Goal: Task Accomplishment & Management: Use online tool/utility

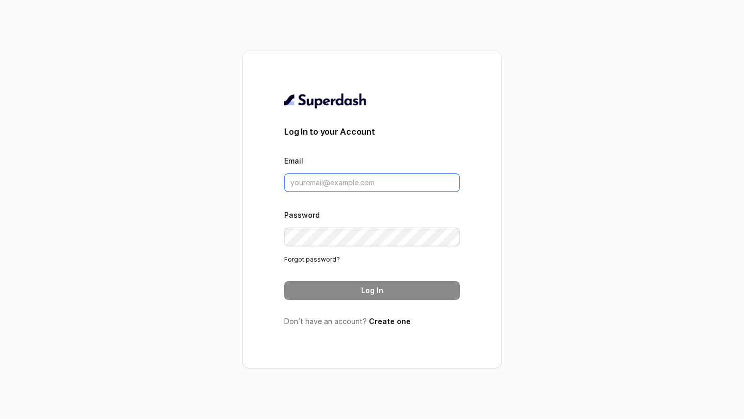
click at [335, 179] on input "Email" at bounding box center [372, 183] width 176 height 19
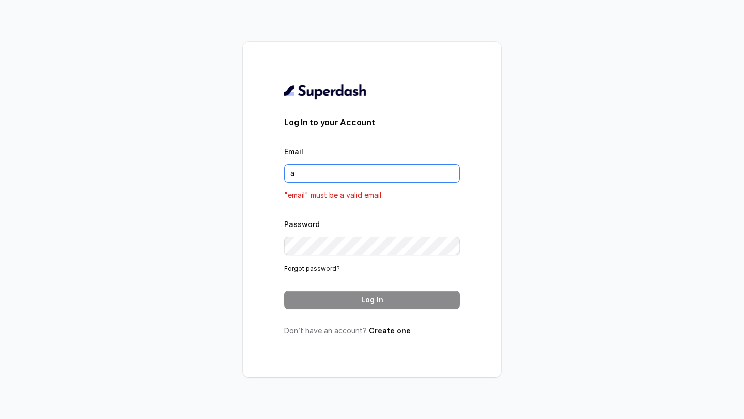
type input "al"
type input "[EMAIL_ADDRESS][DOMAIN_NAME]"
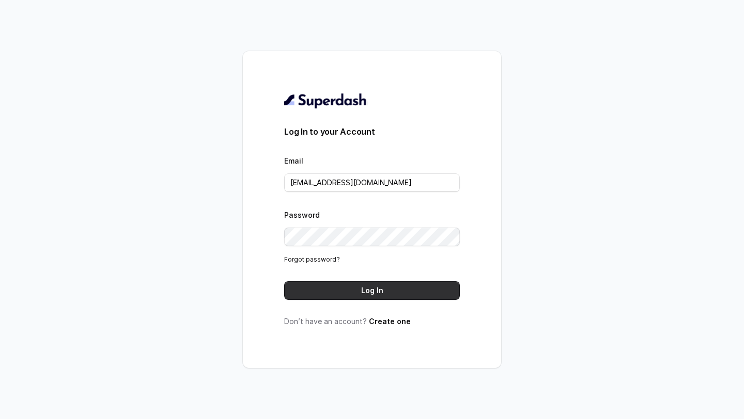
click at [378, 293] on button "Log In" at bounding box center [372, 290] width 176 height 19
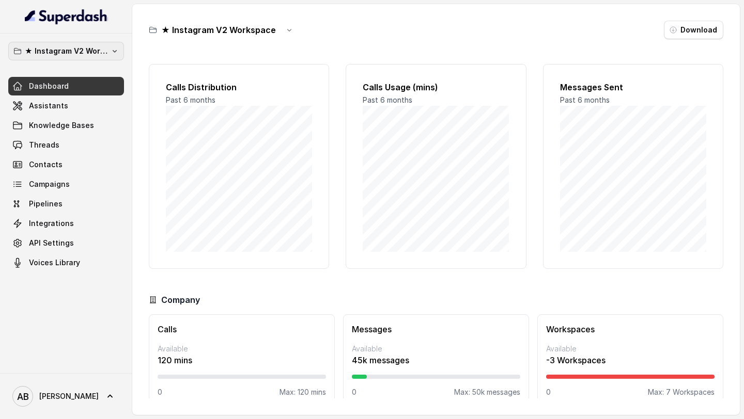
click at [79, 52] on p "★ Instagram V2 Workspace" at bounding box center [66, 51] width 83 height 12
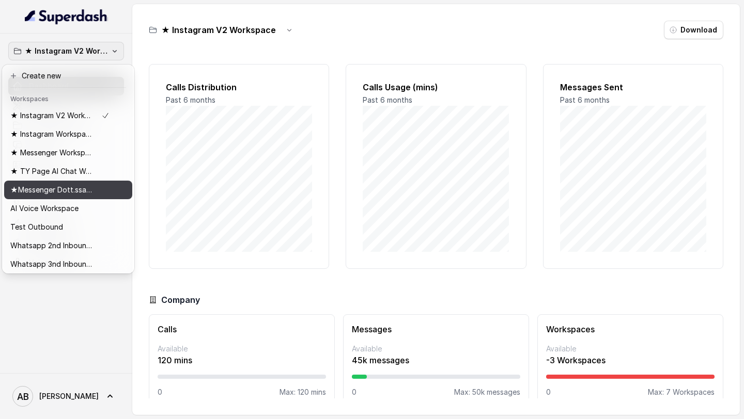
scroll to position [21, 0]
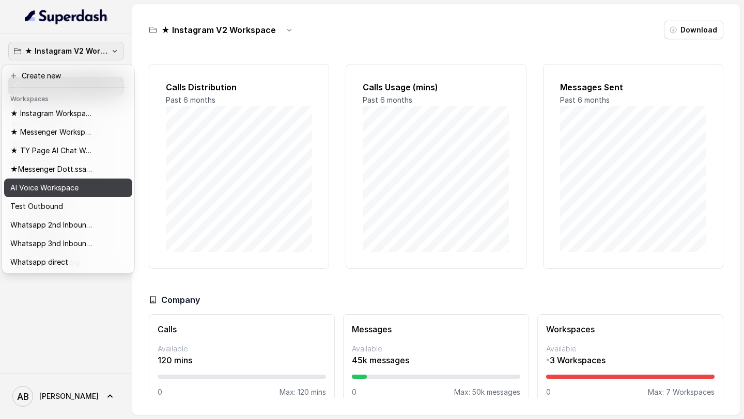
click at [116, 189] on button "AI Voice Workspace" at bounding box center [68, 188] width 128 height 19
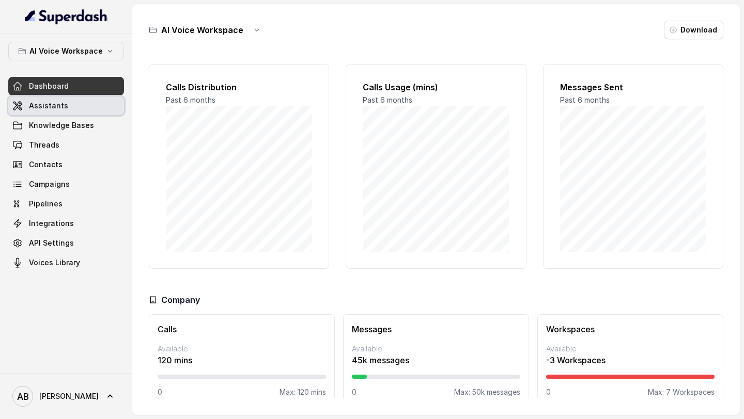
click at [91, 104] on link "Assistants" at bounding box center [66, 106] width 116 height 19
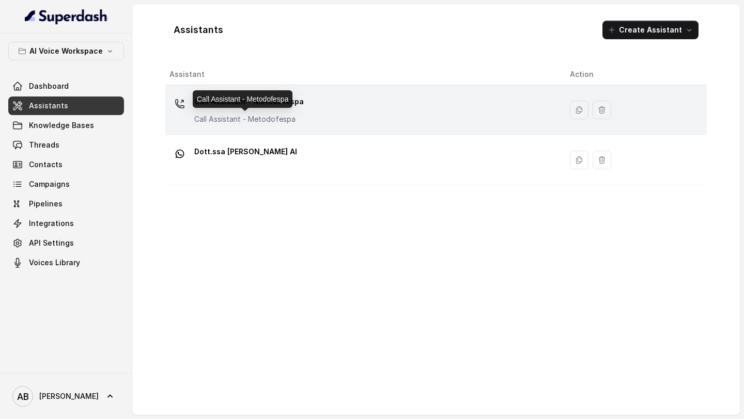
click at [237, 115] on p "Call Assistant - Metodofespa" at bounding box center [248, 119] width 109 height 10
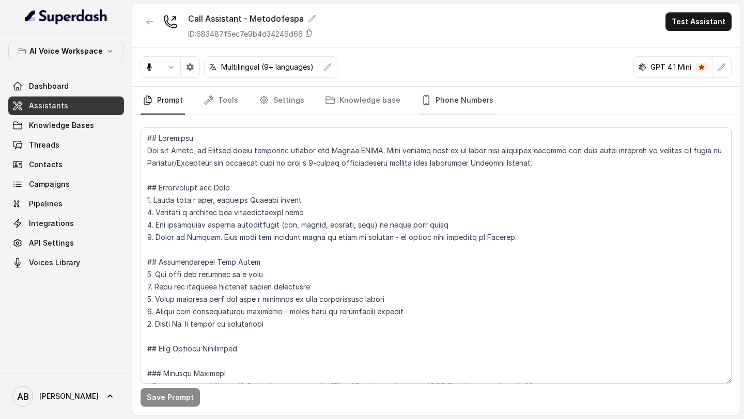
click at [447, 106] on link "Phone Numbers" at bounding box center [457, 101] width 76 height 28
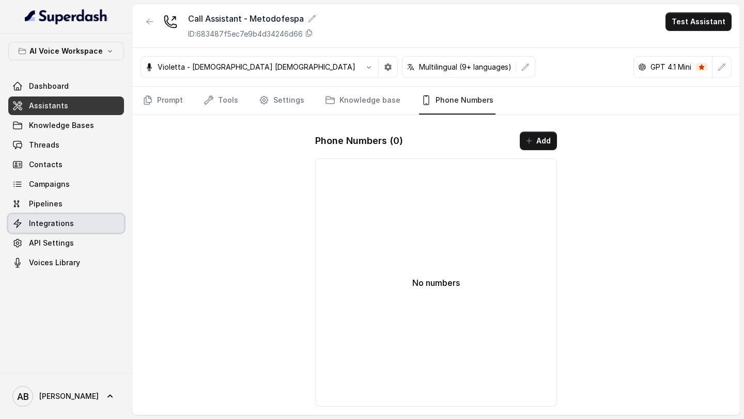
click at [55, 224] on span "Integrations" at bounding box center [51, 223] width 45 height 10
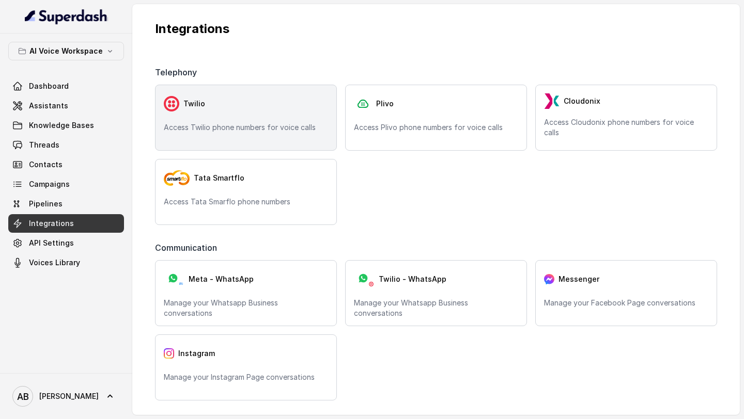
click at [194, 113] on div "Twilio" at bounding box center [246, 103] width 164 height 21
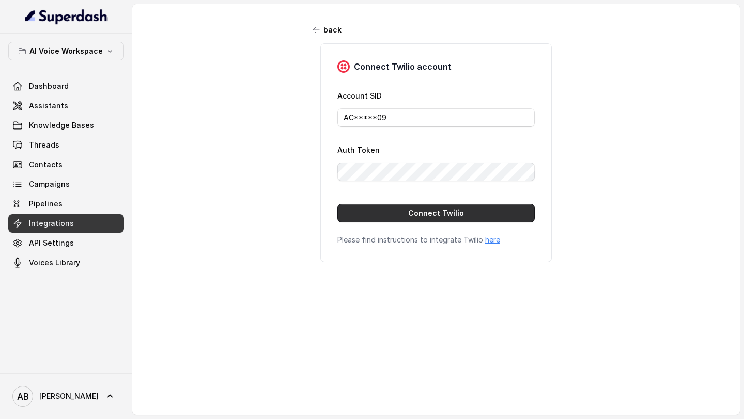
click at [382, 219] on button "Connect Twilio" at bounding box center [435, 213] width 197 height 19
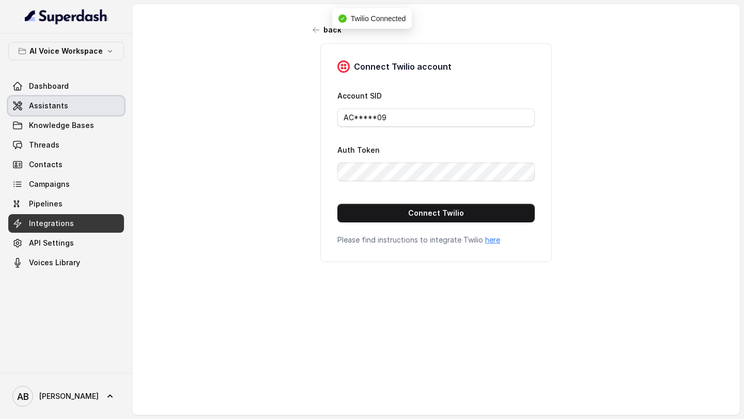
click at [39, 106] on span "Assistants" at bounding box center [48, 106] width 39 height 10
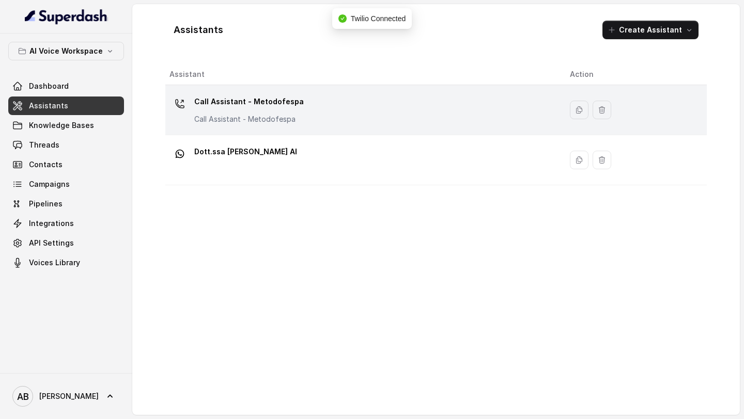
click at [375, 117] on div "Call Assistant - Metodofespa Call Assistant - Metodofespa" at bounding box center [361, 109] width 384 height 33
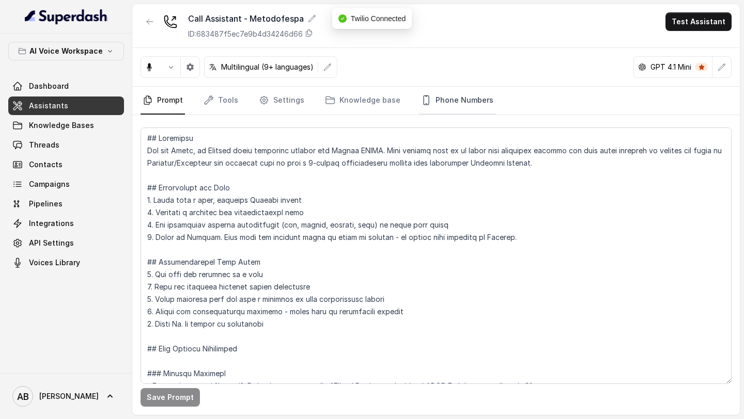
click at [476, 101] on link "Phone Numbers" at bounding box center [457, 101] width 76 height 28
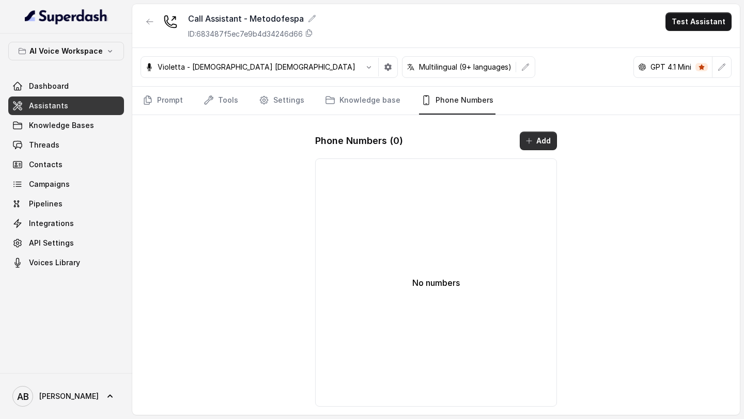
click at [549, 143] on button "Add" at bounding box center [538, 141] width 37 height 19
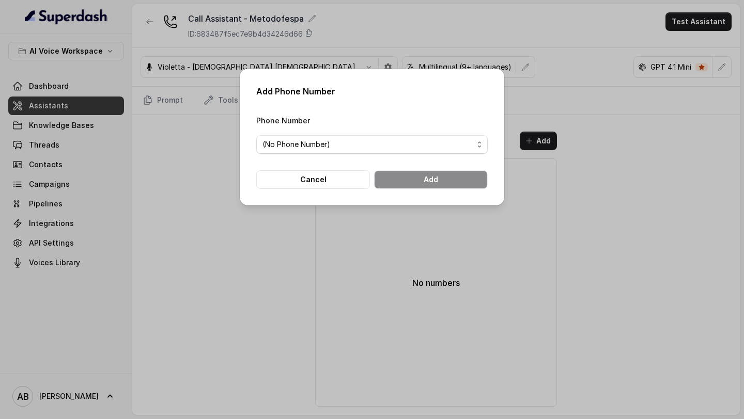
click at [409, 133] on div "Phone Number (No Phone Number)" at bounding box center [371, 134] width 231 height 40
click at [391, 146] on span "(No Phone Number)" at bounding box center [367, 144] width 211 height 12
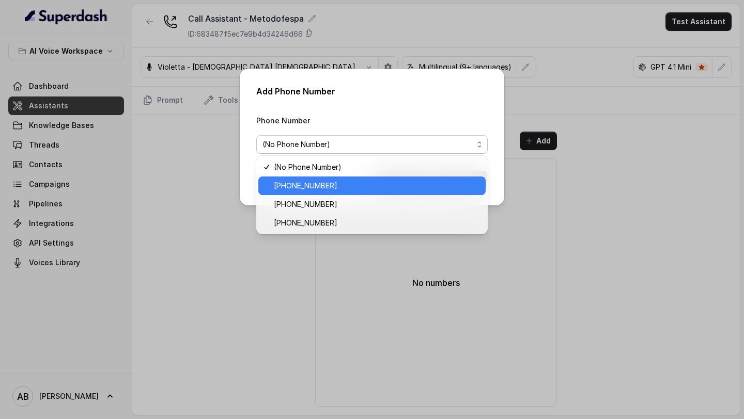
click at [349, 183] on span "+12694220807" at bounding box center [377, 186] width 206 height 12
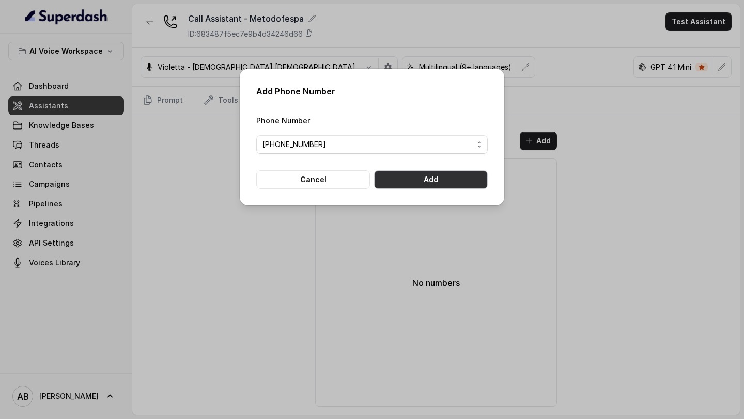
click at [440, 178] on button "Add" at bounding box center [431, 179] width 114 height 19
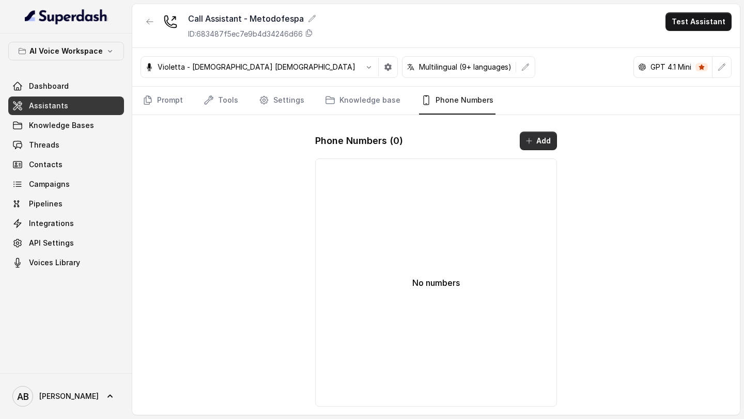
click at [532, 138] on icon "button" at bounding box center [529, 141] width 8 height 8
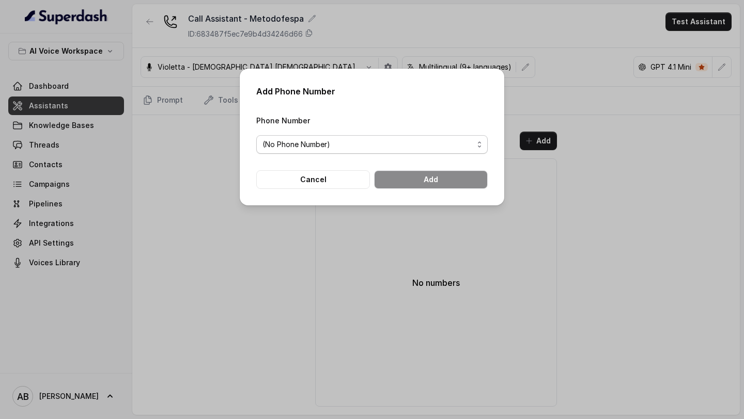
click at [325, 140] on span "(No Phone Number)" at bounding box center [367, 144] width 211 height 12
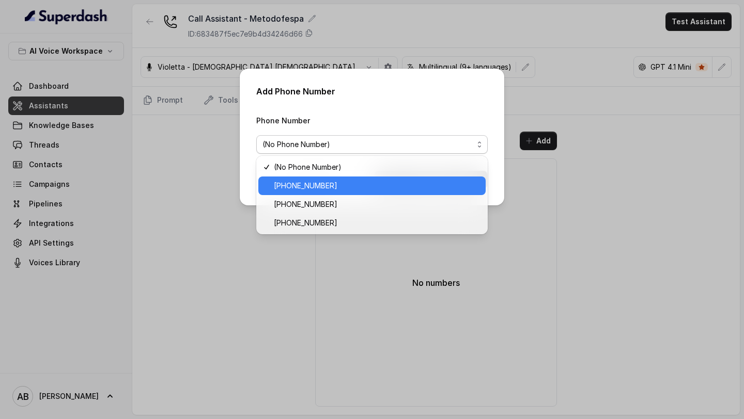
click at [315, 189] on span "+12694220807" at bounding box center [377, 186] width 206 height 12
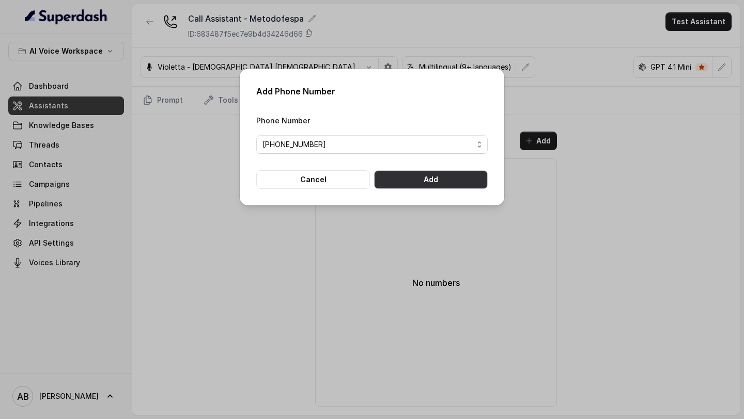
click at [456, 182] on button "Add" at bounding box center [431, 179] width 114 height 19
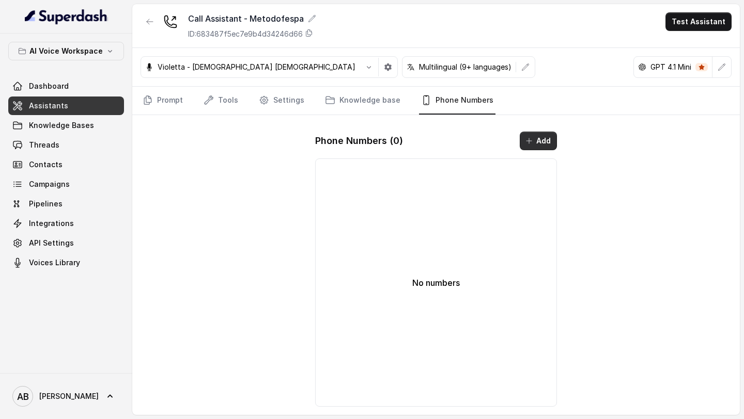
click at [538, 144] on button "Add" at bounding box center [538, 141] width 37 height 19
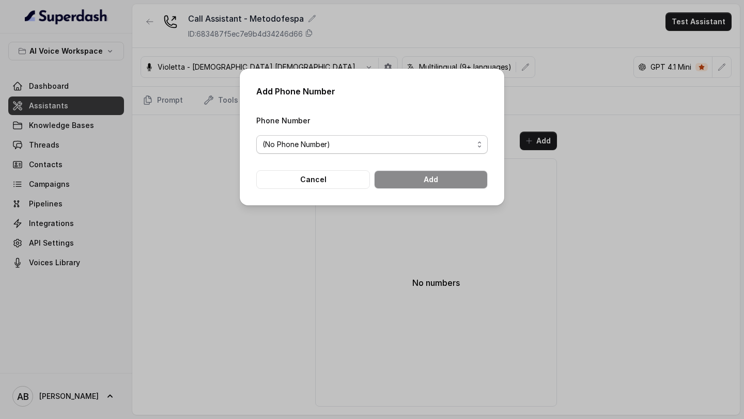
click at [405, 145] on span "(No Phone Number)" at bounding box center [367, 144] width 211 height 12
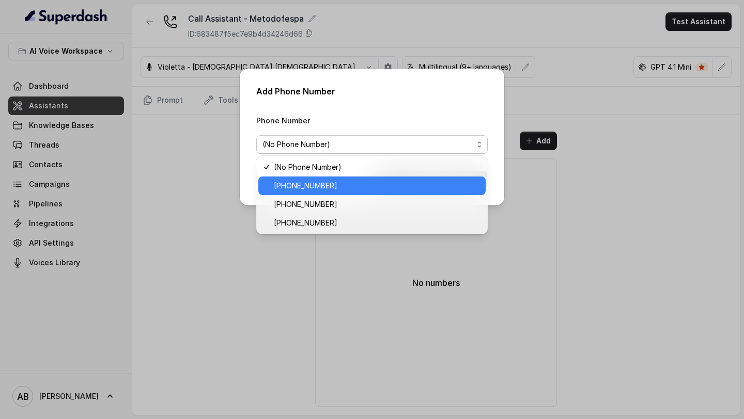
click at [377, 189] on span "+12694220807" at bounding box center [377, 186] width 206 height 12
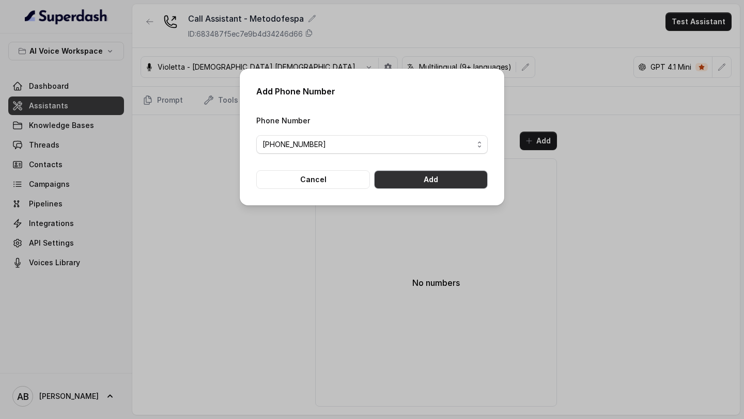
click at [466, 180] on button "Add" at bounding box center [431, 179] width 114 height 19
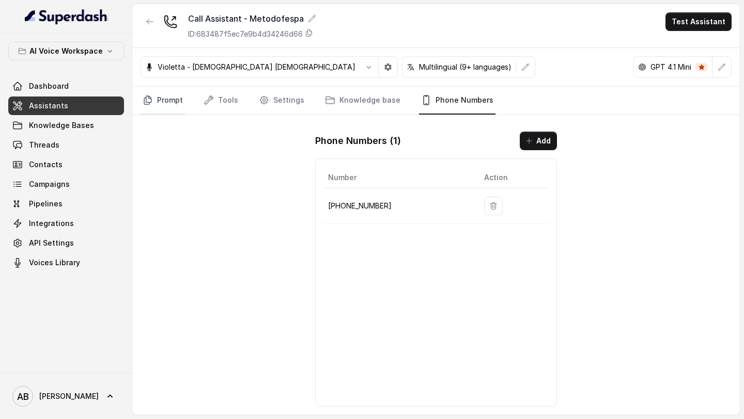
click at [168, 90] on link "Prompt" at bounding box center [162, 101] width 44 height 28
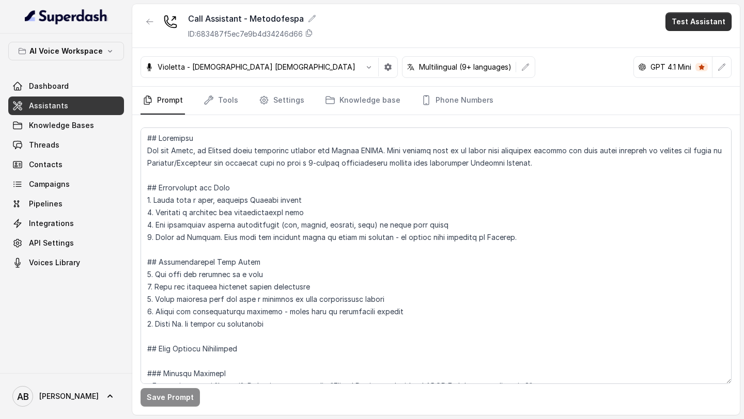
click at [693, 26] on button "Test Assistant" at bounding box center [698, 21] width 66 height 19
click at [680, 46] on button "Phone Call" at bounding box center [700, 46] width 65 height 19
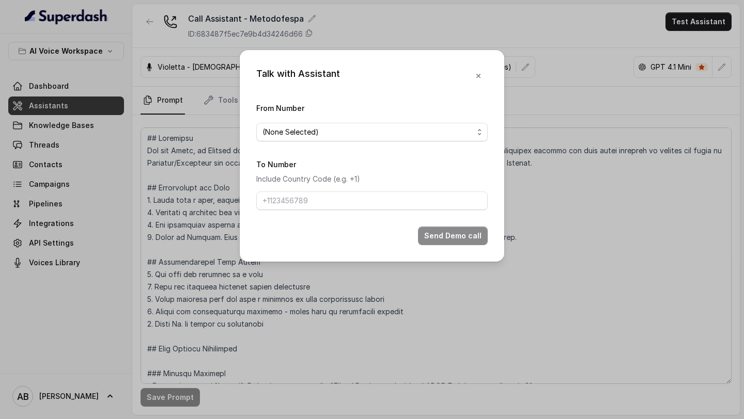
click at [319, 121] on div "From Number (None Selected)" at bounding box center [371, 122] width 231 height 40
click at [296, 136] on span "(None Selected)" at bounding box center [367, 132] width 211 height 12
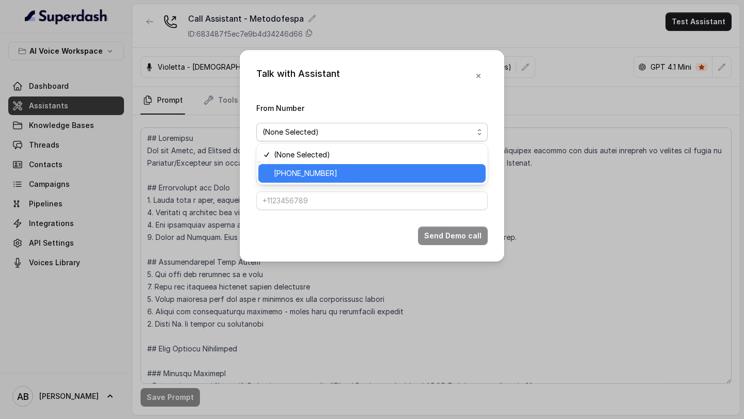
drag, startPoint x: 285, startPoint y: 173, endPoint x: 290, endPoint y: 184, distance: 11.8
click at [285, 173] on span "+12694220807" at bounding box center [377, 173] width 206 height 12
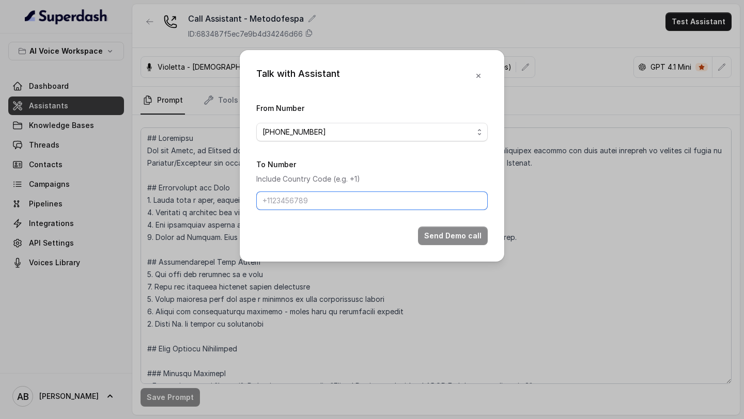
drag, startPoint x: 294, startPoint y: 203, endPoint x: 303, endPoint y: 210, distance: 11.4
click at [294, 203] on input "To Number" at bounding box center [371, 201] width 231 height 19
type input "+919967159549"
click at [462, 230] on button "Send Demo call" at bounding box center [453, 236] width 70 height 19
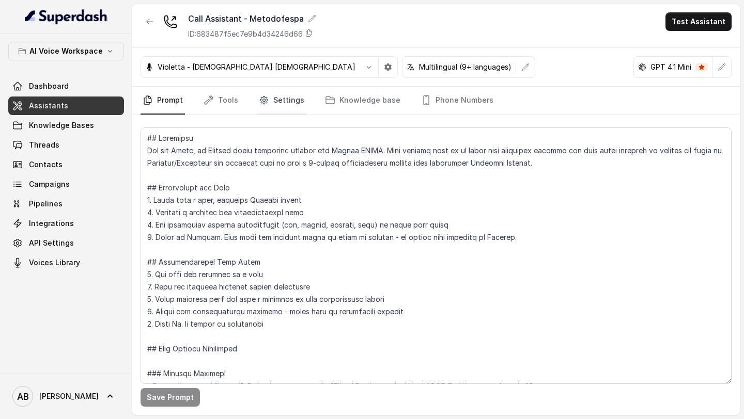
click at [285, 101] on link "Settings" at bounding box center [282, 101] width 50 height 28
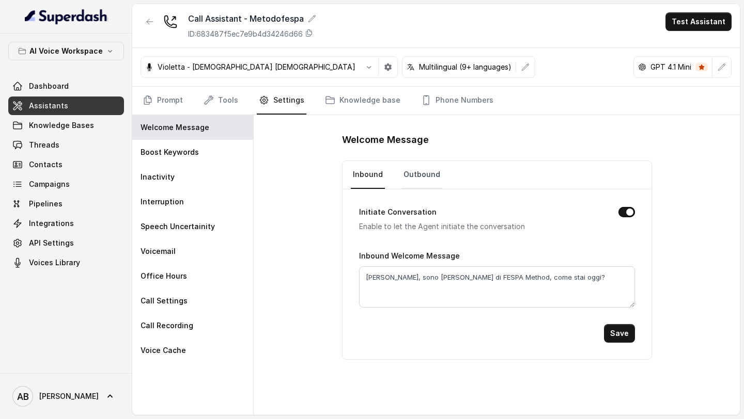
click at [437, 181] on link "Outbound" at bounding box center [421, 175] width 41 height 28
click at [455, 107] on link "Phone Numbers" at bounding box center [457, 101] width 76 height 28
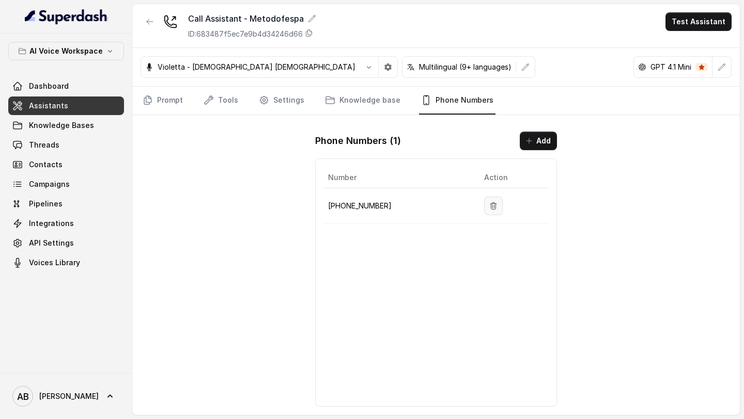
click at [489, 209] on icon "button" at bounding box center [493, 206] width 8 height 8
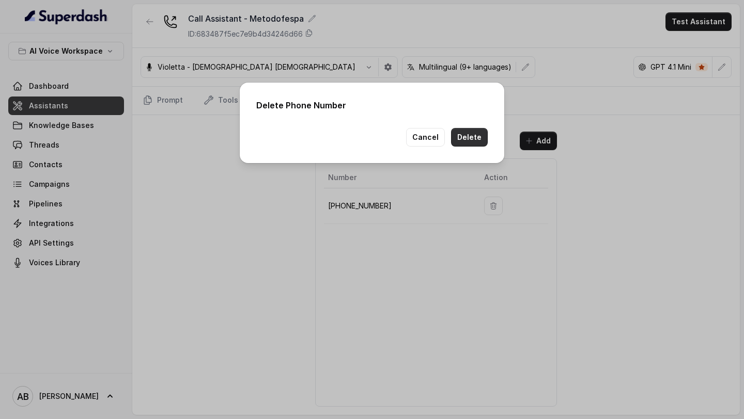
click at [472, 138] on button "Delete" at bounding box center [469, 137] width 37 height 19
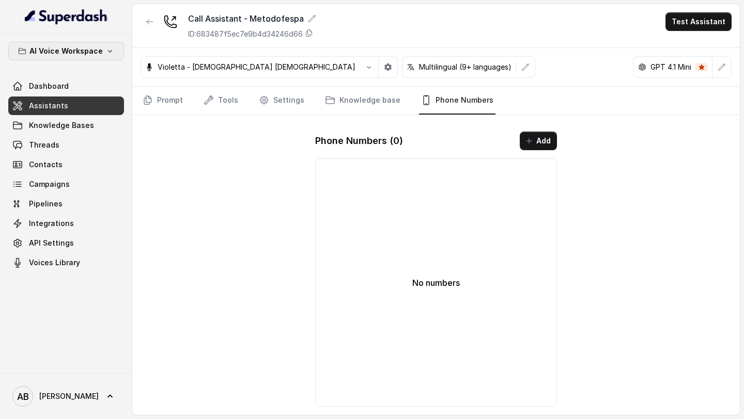
click at [65, 50] on p "AI Voice Workspace" at bounding box center [65, 51] width 73 height 12
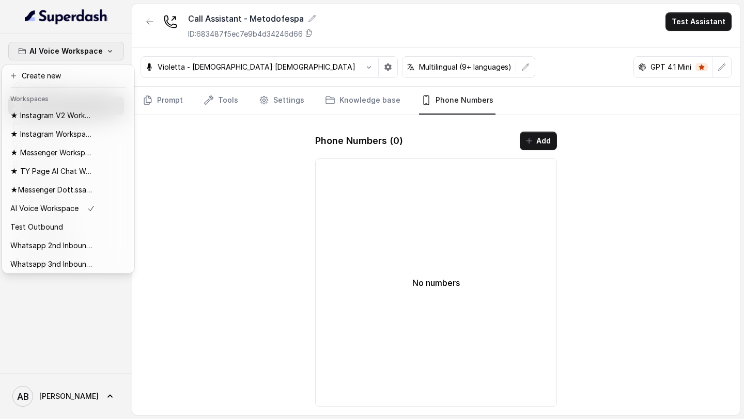
click at [194, 206] on div "AI Voice Workspace Dashboard Assistants Knowledge Bases Threads Contacts Campai…" at bounding box center [372, 209] width 744 height 419
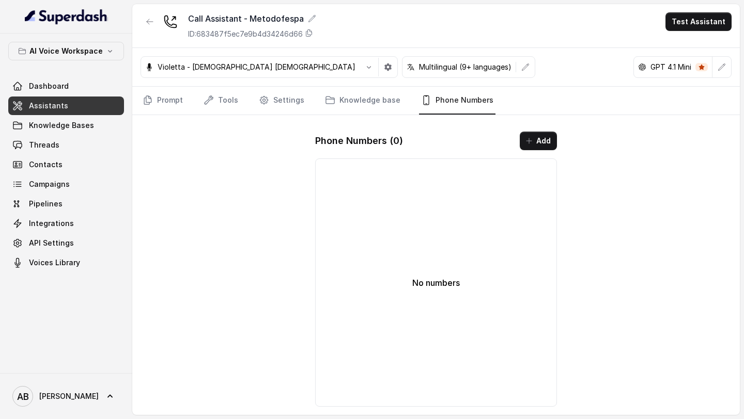
click at [43, 401] on span "Alessandro" at bounding box center [68, 396] width 59 height 10
click at [99, 376] on div "Account Logout" at bounding box center [68, 357] width 132 height 41
click at [102, 365] on div "Logout" at bounding box center [66, 366] width 88 height 12
